Goal: Information Seeking & Learning: Learn about a topic

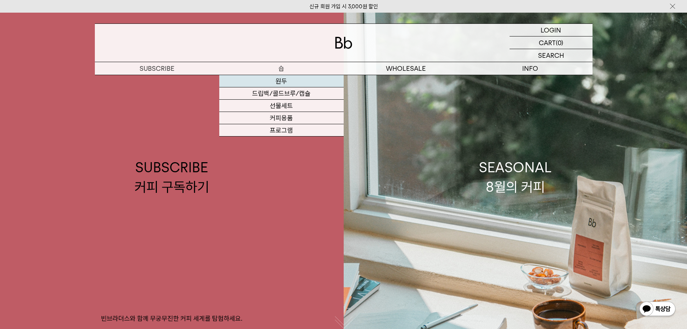
click at [277, 79] on link "원두" at bounding box center [281, 81] width 124 height 12
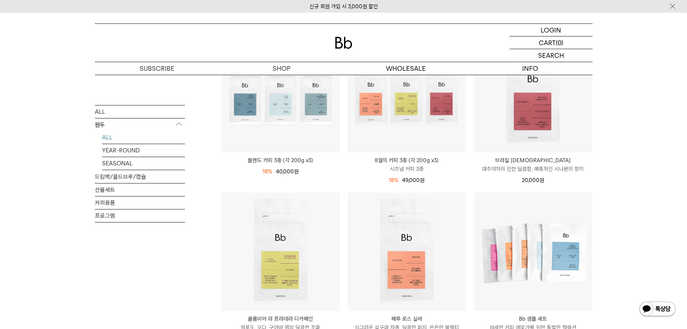
scroll to position [72, 0]
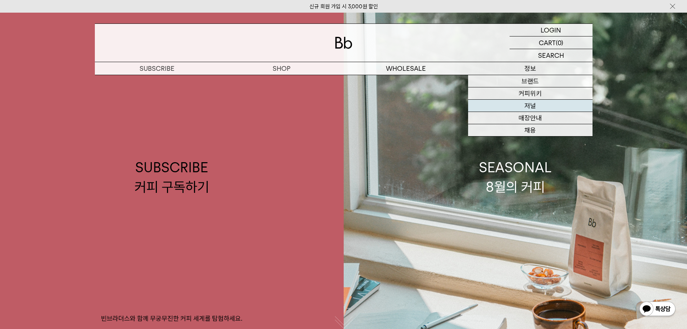
click at [538, 108] on link "저널" at bounding box center [530, 106] width 124 height 12
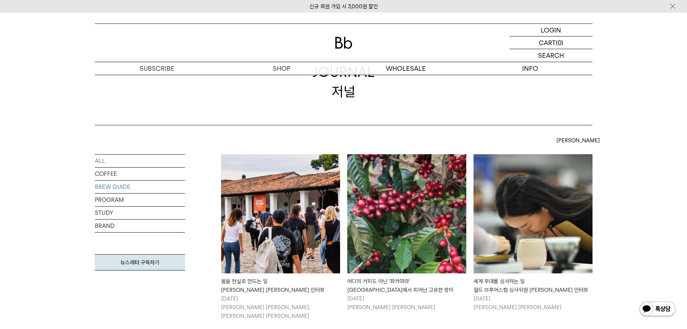
click at [121, 189] on link "BREW GUIDE" at bounding box center [140, 186] width 90 height 13
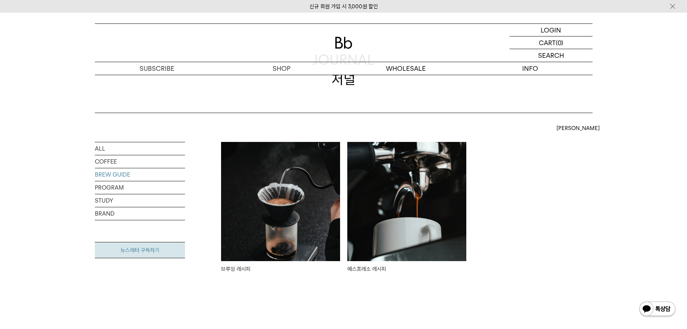
scroll to position [144, 0]
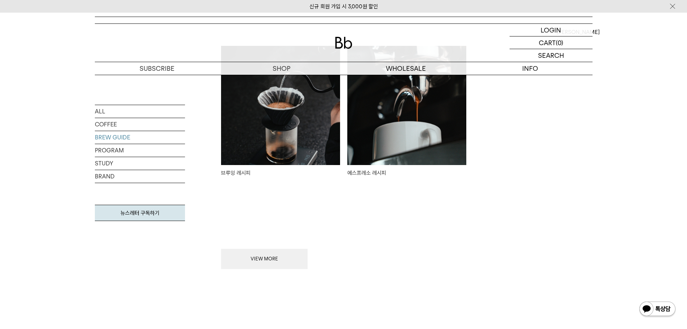
click at [256, 150] on img at bounding box center [280, 105] width 119 height 119
